Goal: Transaction & Acquisition: Download file/media

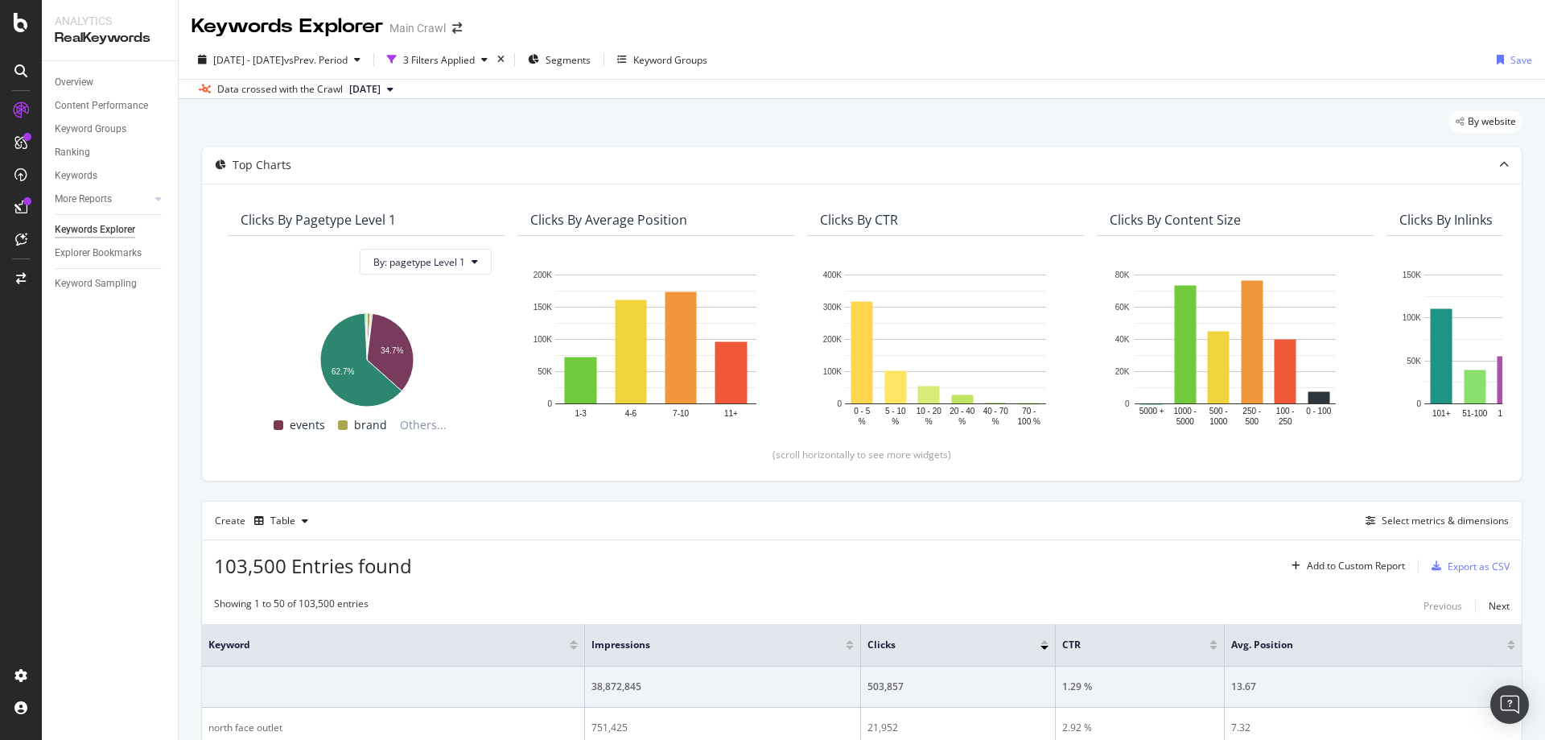
scroll to position [17, 0]
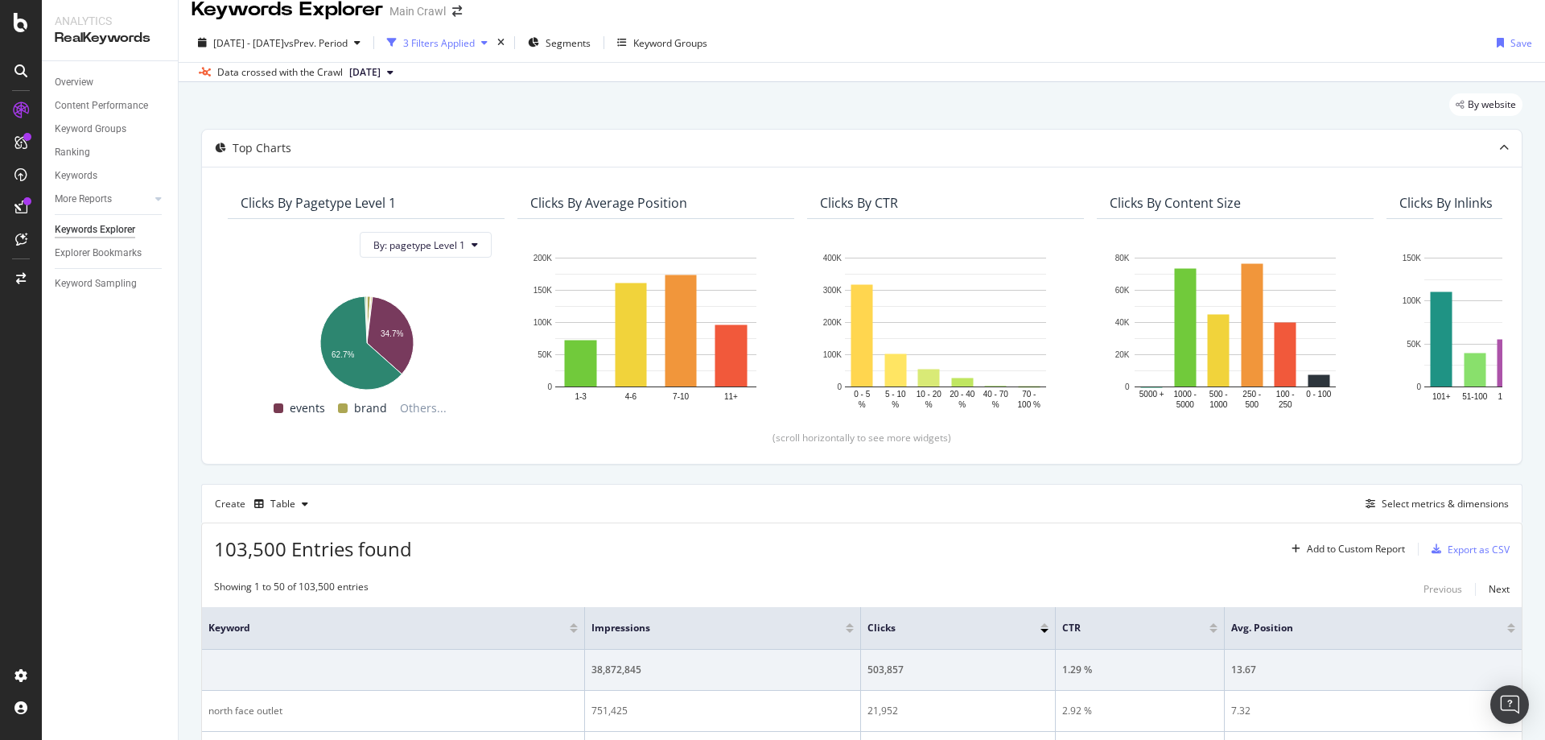
click at [475, 44] on div "3 Filters Applied" at bounding box center [439, 43] width 72 height 14
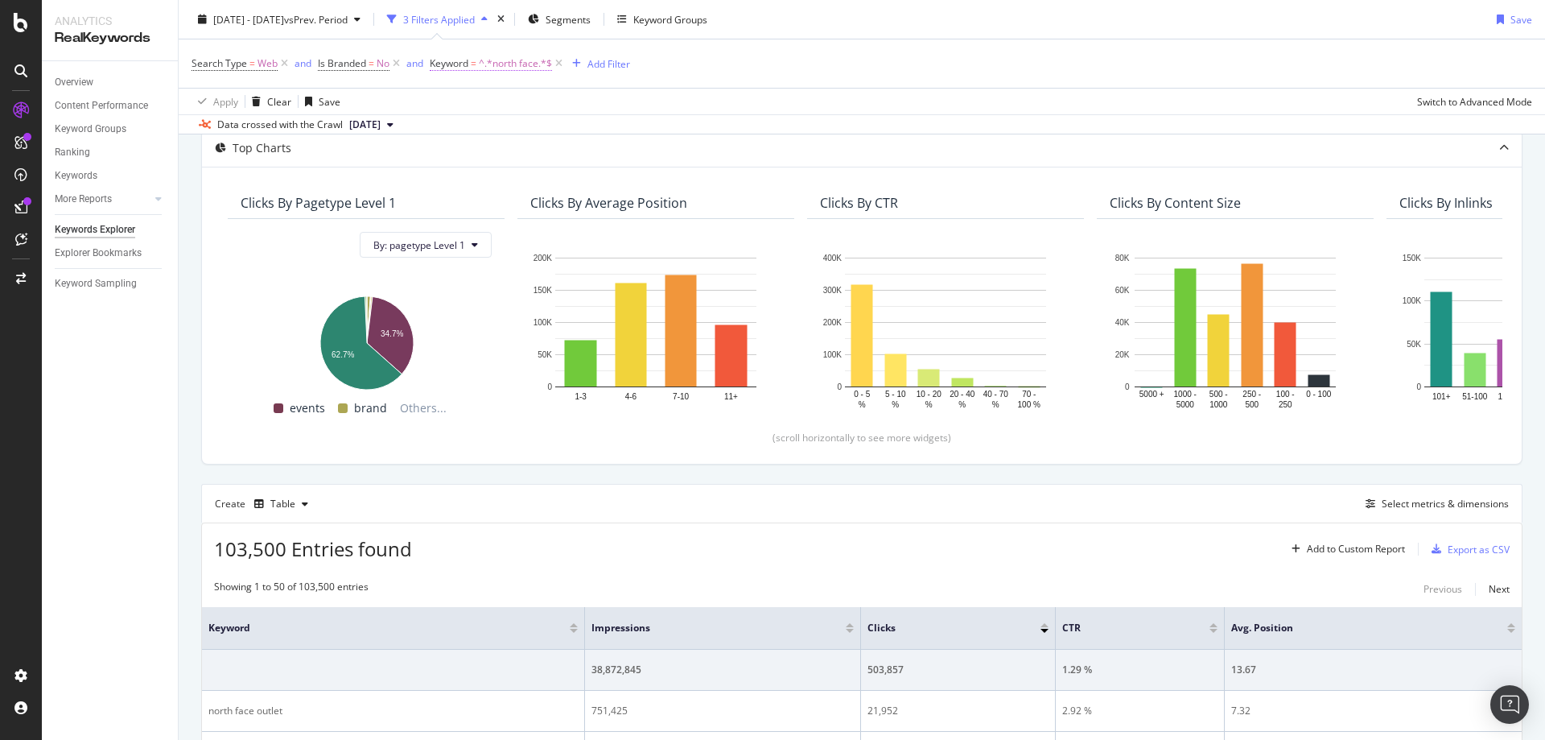
click at [501, 65] on span "^.*north face.*$" at bounding box center [515, 63] width 73 height 23
type input "vuori"
click at [607, 160] on div "Apply" at bounding box center [608, 165] width 25 height 14
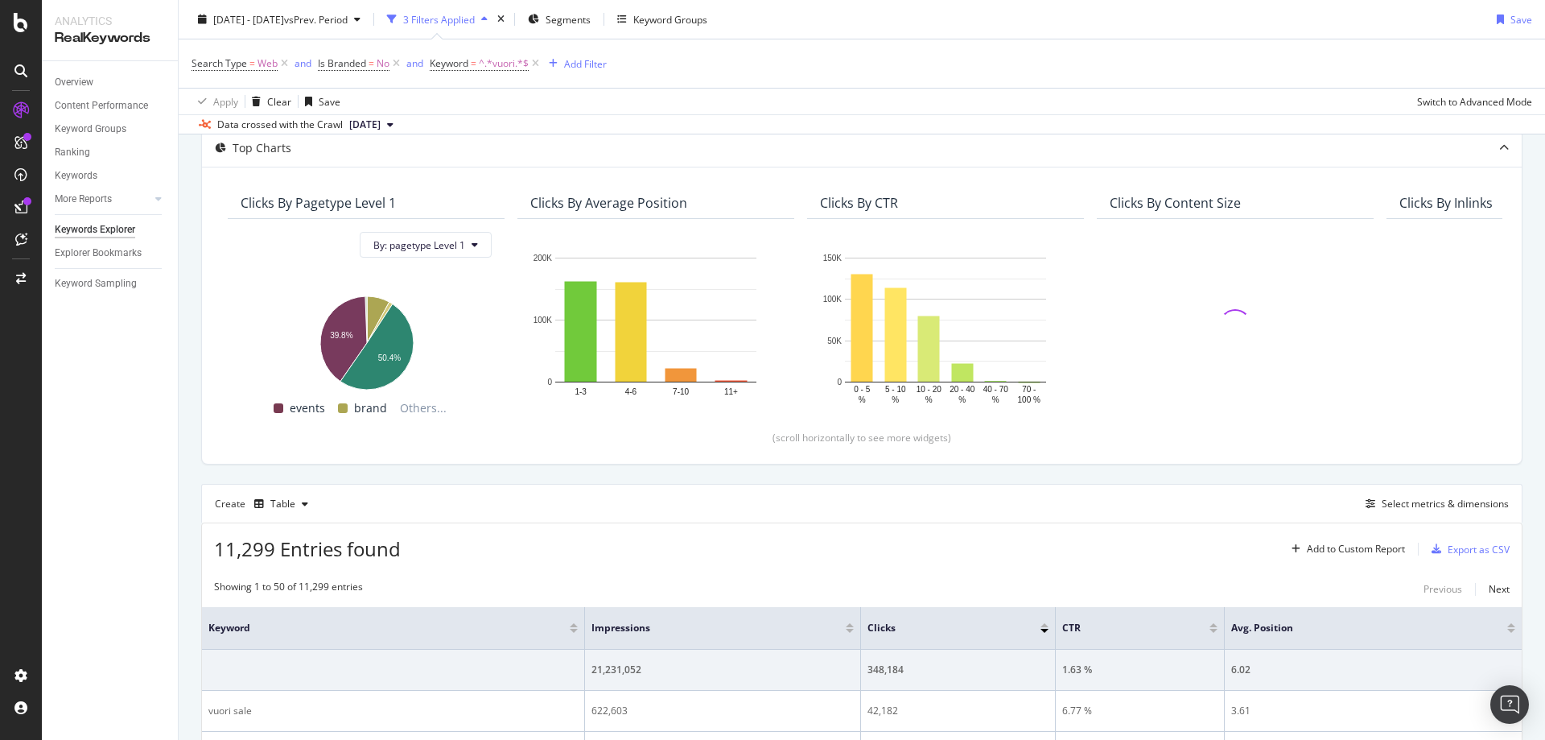
scroll to position [173, 0]
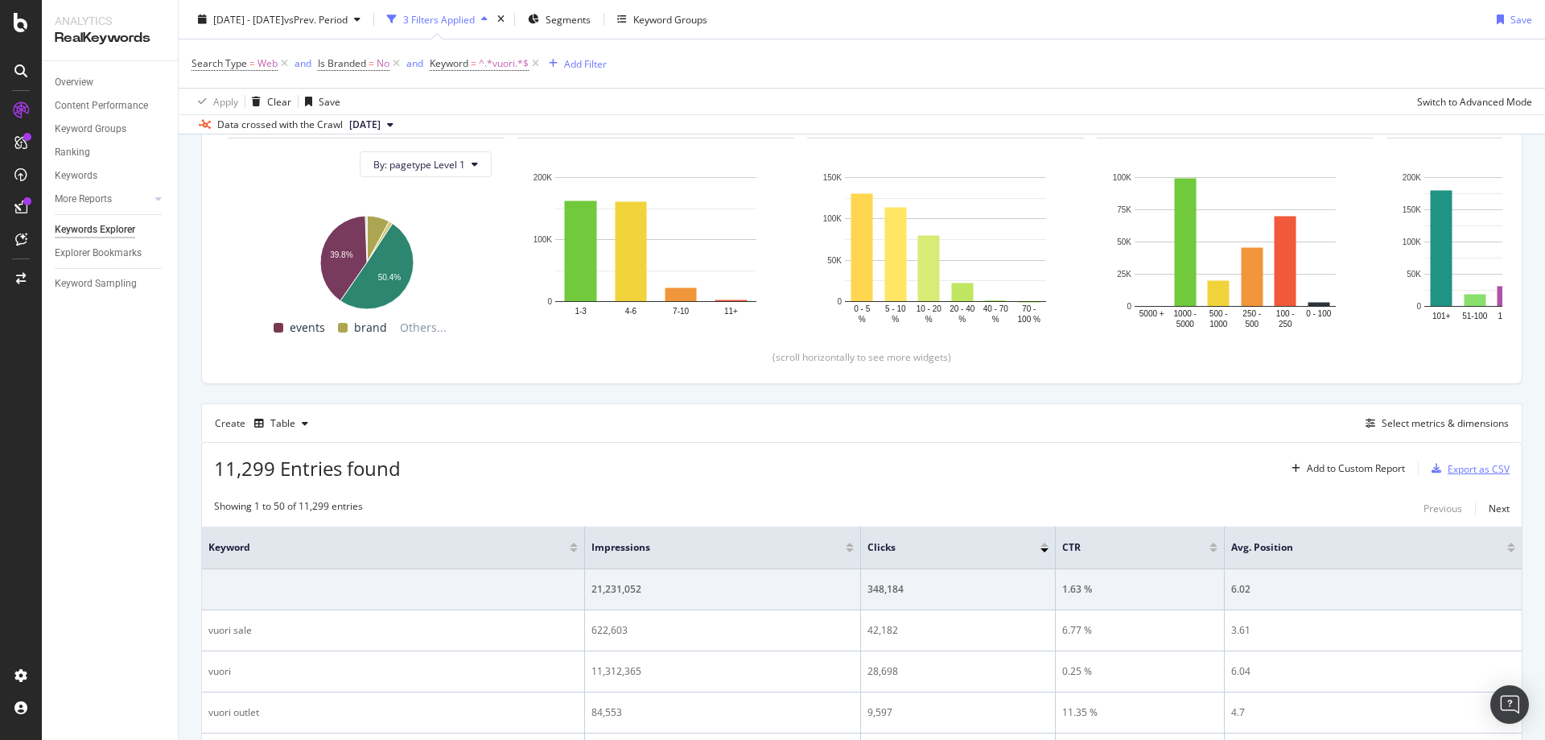
click at [1448, 471] on div "Export as CSV" at bounding box center [1479, 469] width 62 height 14
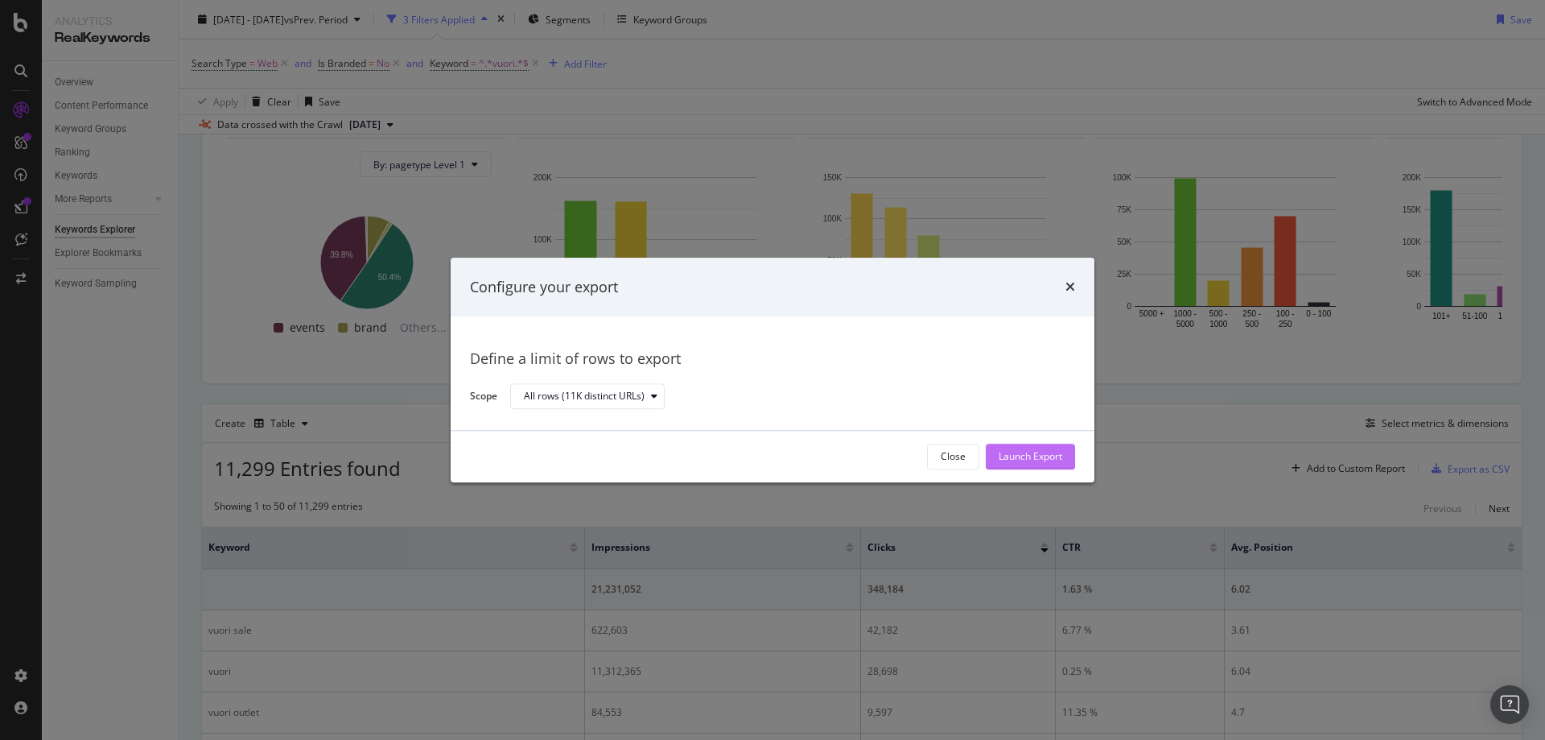
click at [1021, 456] on div "Launch Export" at bounding box center [1031, 457] width 64 height 14
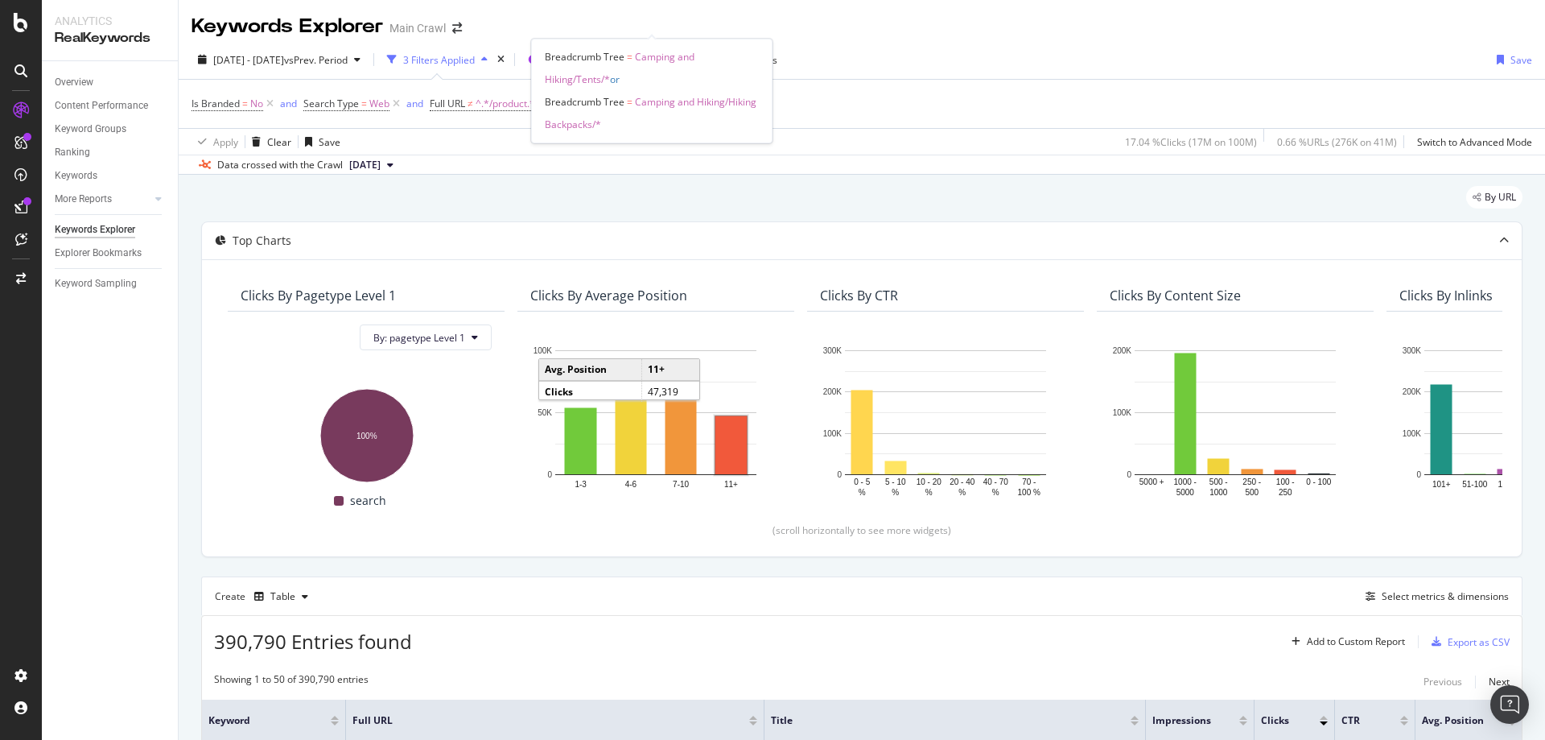
scroll to position [173, 0]
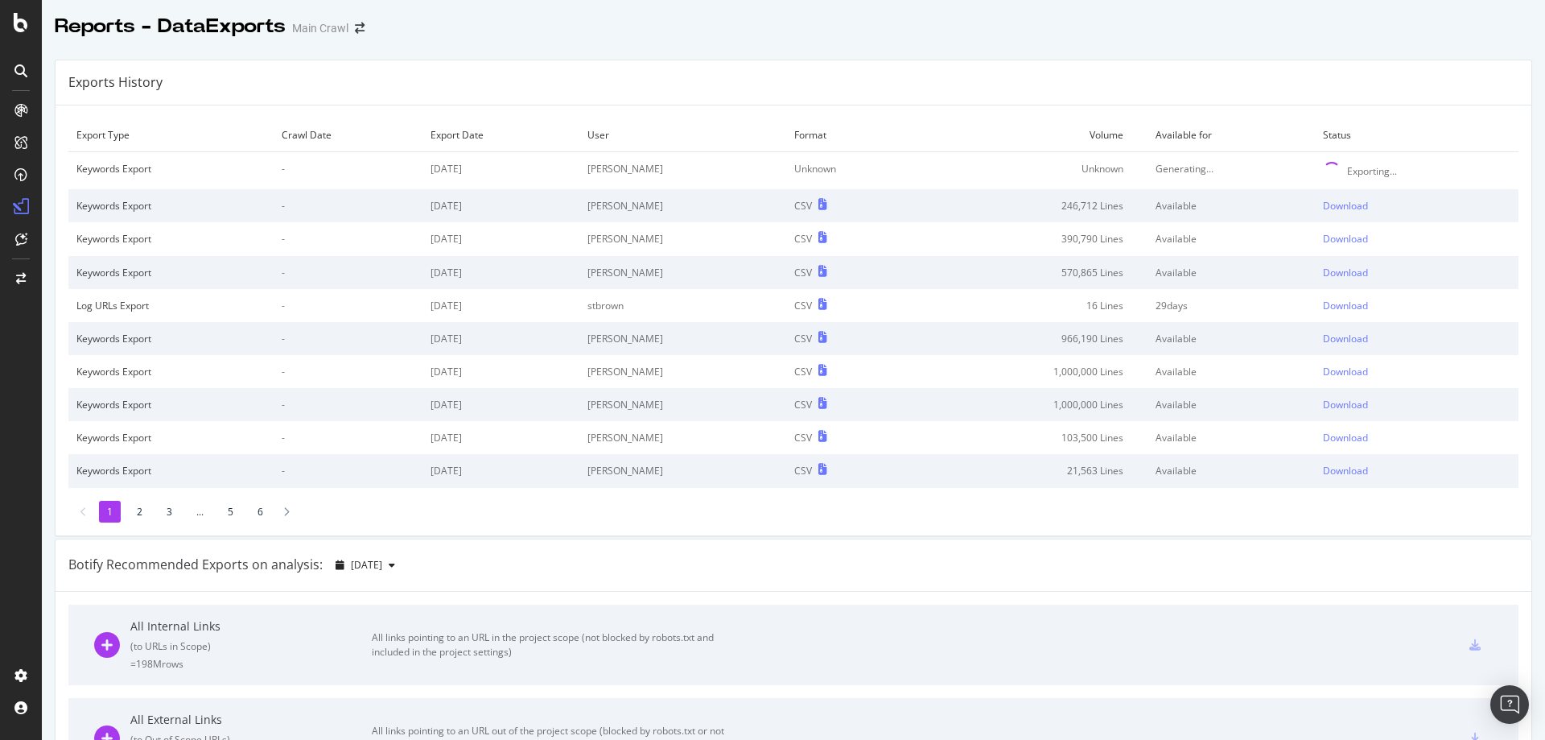
click at [1058, 74] on div "Exports History" at bounding box center [794, 82] width 1476 height 45
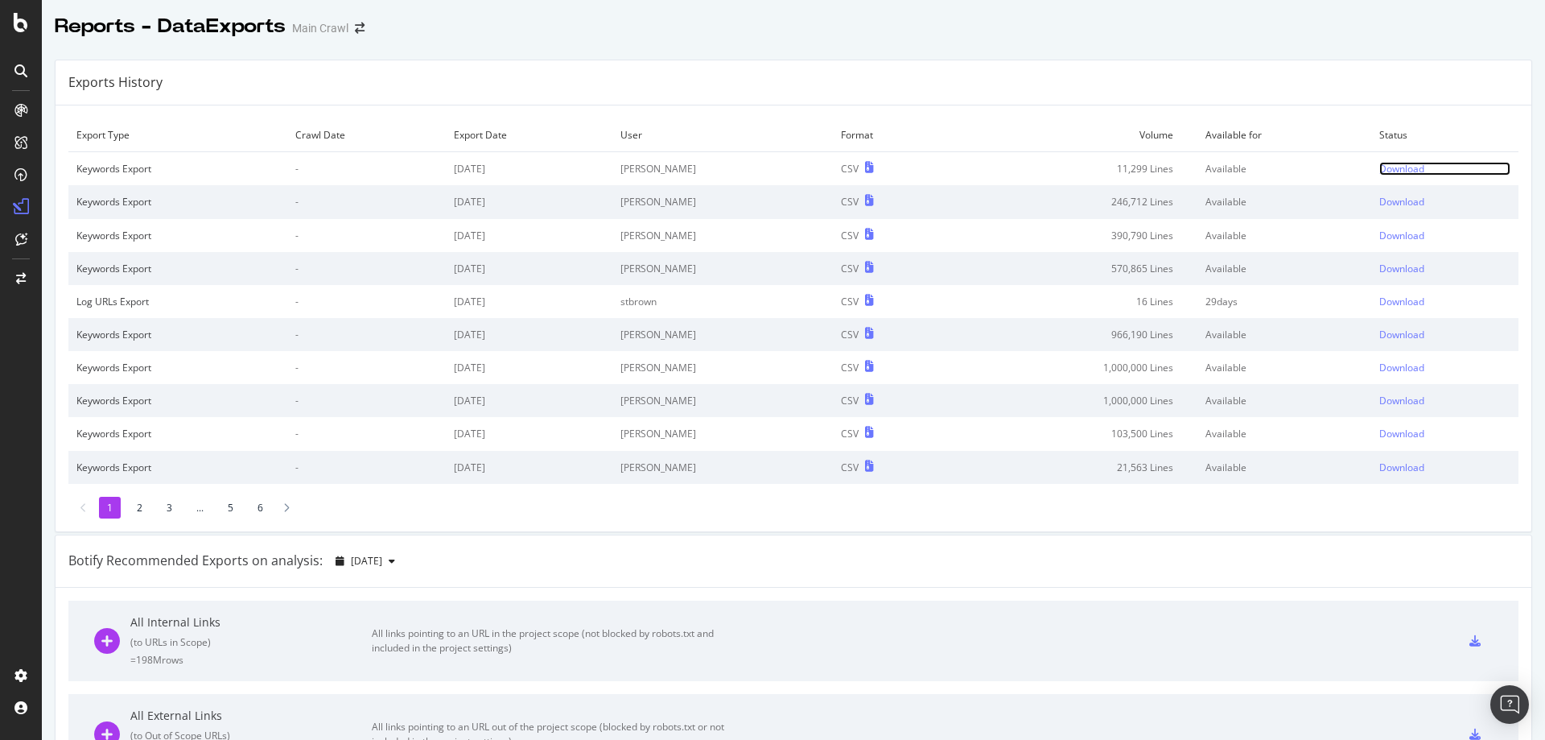
click at [1380, 164] on div "Download" at bounding box center [1402, 169] width 45 height 14
